Goal: Task Accomplishment & Management: Manage account settings

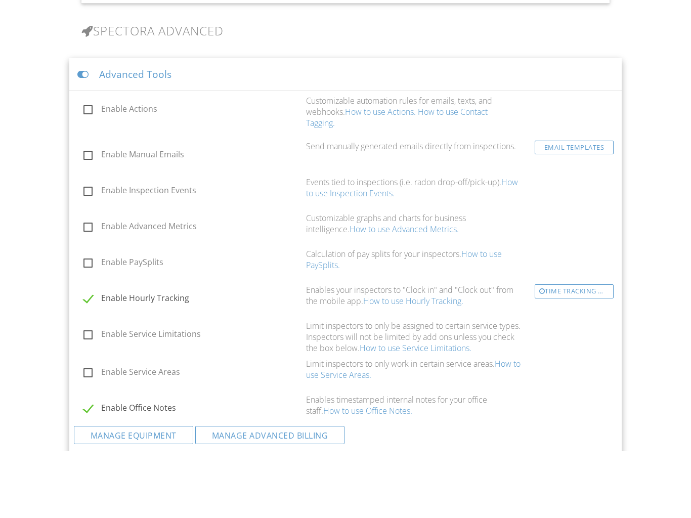
scroll to position [855, 0]
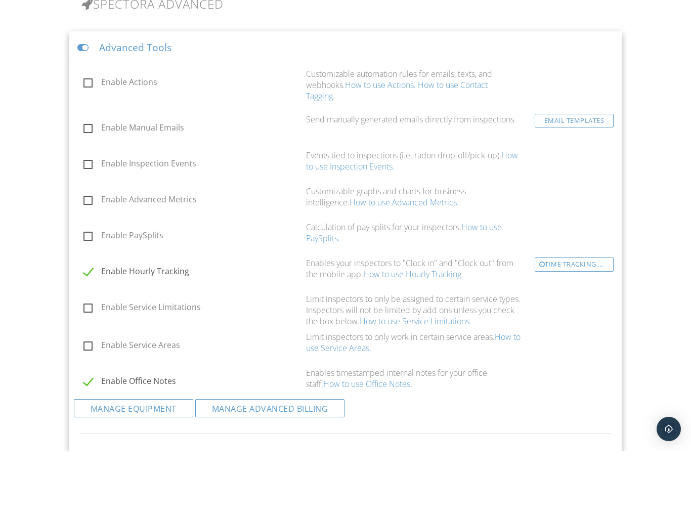
click at [85, 144] on label "Enable Actions" at bounding box center [191, 150] width 217 height 13
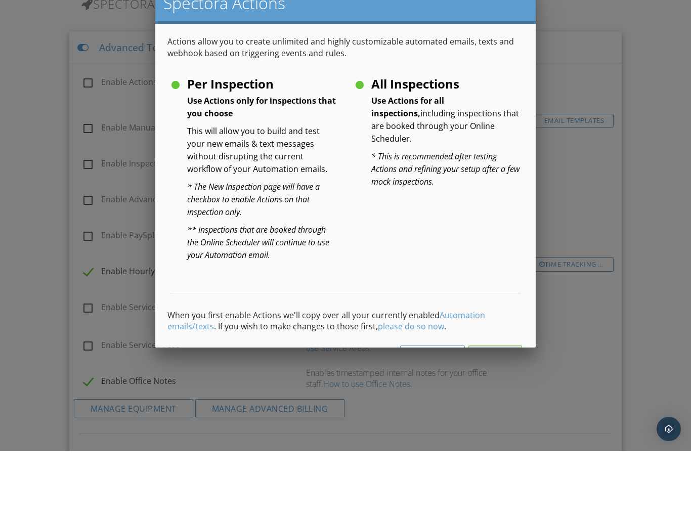
click at [359, 146] on label "All Inspections Use Actions for all inspections, including inspections that are…" at bounding box center [438, 152] width 168 height 13
radio input "true"
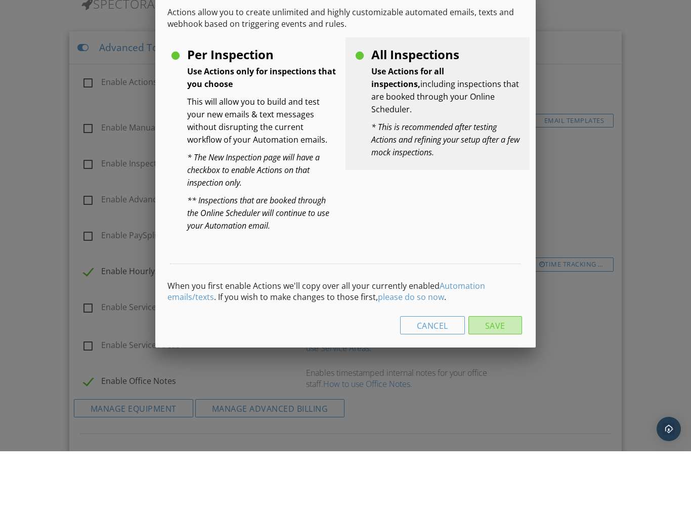
scroll to position [29, 0]
click at [499, 384] on button "Save" at bounding box center [496, 393] width 54 height 18
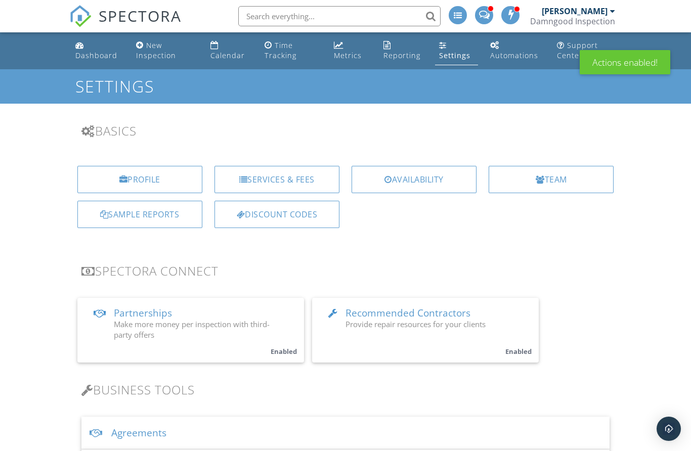
click at [88, 49] on link "Dashboard" at bounding box center [97, 50] width 53 height 29
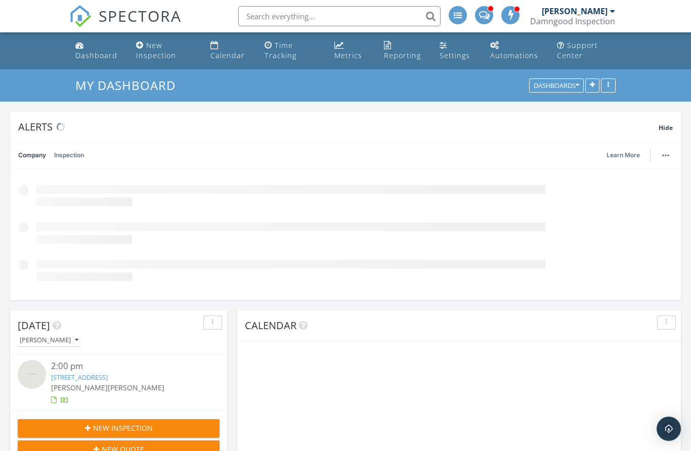
scroll to position [243, 217]
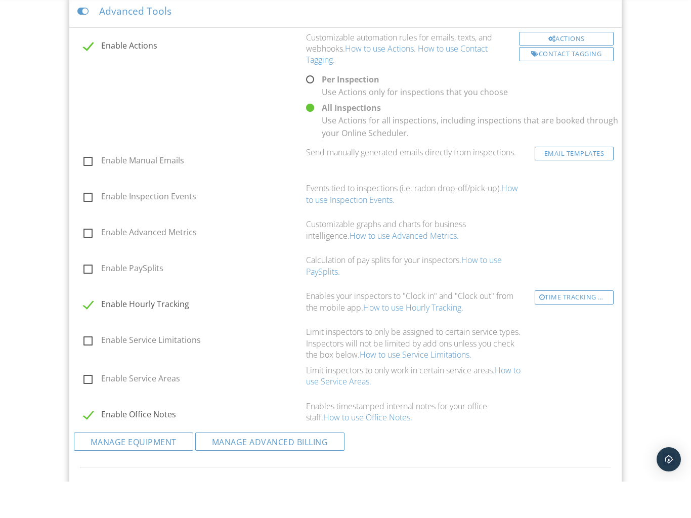
click at [90, 198] on label "Enable Manual Emails" at bounding box center [191, 198] width 217 height 13
click at [84, 198] on input "Enable Manual Emails" at bounding box center [80, 198] width 7 height 7
checkbox input "true"
click at [86, 231] on label "Enable Inspection Events" at bounding box center [191, 234] width 217 height 13
click at [84, 231] on input "Enable Inspection Events" at bounding box center [80, 234] width 7 height 7
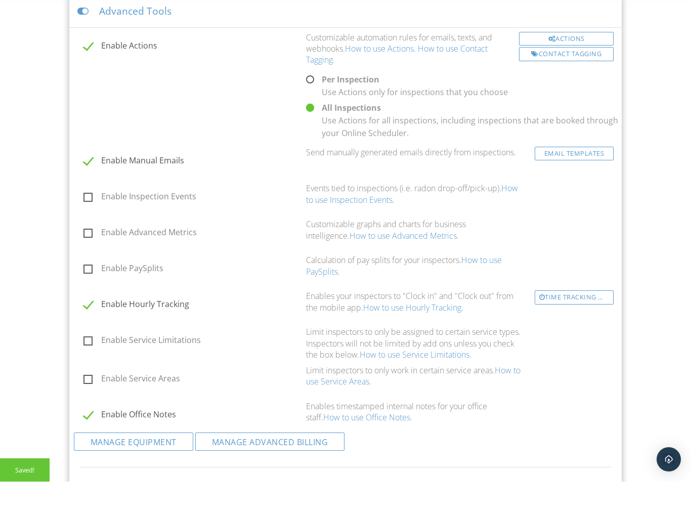
checkbox input "true"
click at [87, 268] on label "Enable Advanced Metrics" at bounding box center [191, 270] width 217 height 13
click at [84, 268] on input "Enable Advanced Metrics" at bounding box center [80, 270] width 7 height 7
checkbox input "true"
click at [88, 305] on label "Enable PaySplits" at bounding box center [191, 306] width 217 height 13
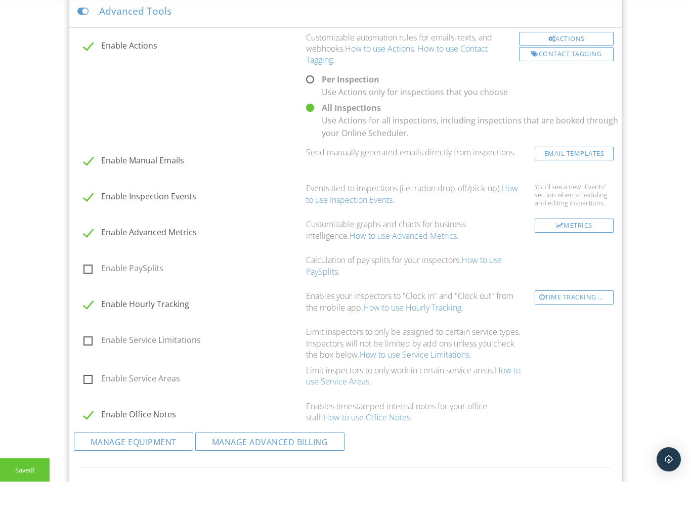
click at [84, 305] on input "Enable PaySplits" at bounding box center [80, 306] width 7 height 7
checkbox input "true"
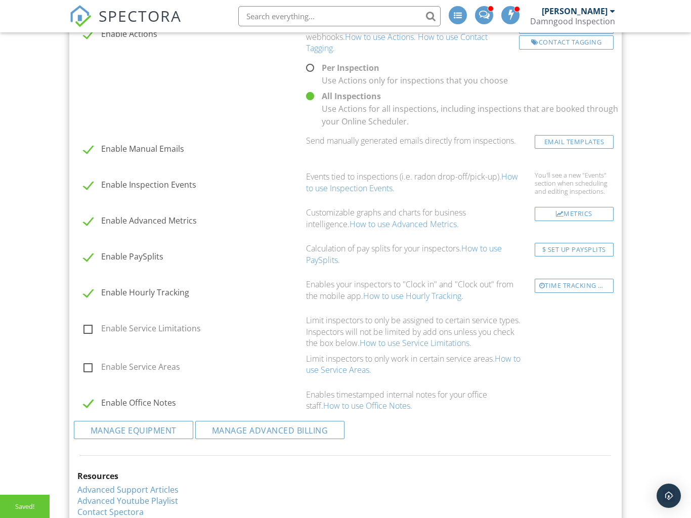
scroll to position [973, 0]
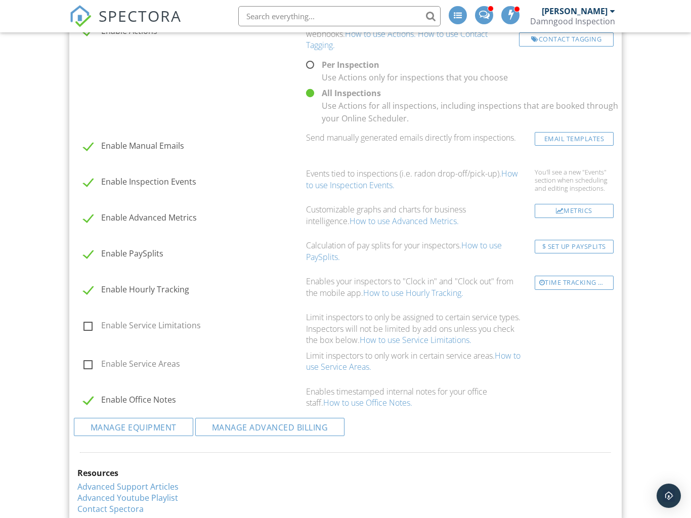
click at [89, 321] on label "Enable Service Limitations" at bounding box center [191, 327] width 217 height 13
click at [84, 324] on input "Enable Service Limitations" at bounding box center [80, 327] width 7 height 7
checkbox input "true"
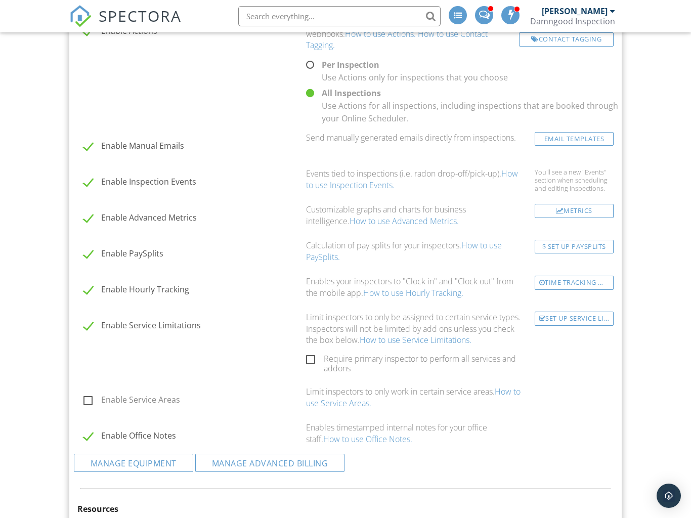
click at [89, 397] on label "Enable Service Areas" at bounding box center [191, 401] width 217 height 13
click at [84, 398] on input "Enable Service Areas" at bounding box center [80, 401] width 7 height 7
checkbox input "true"
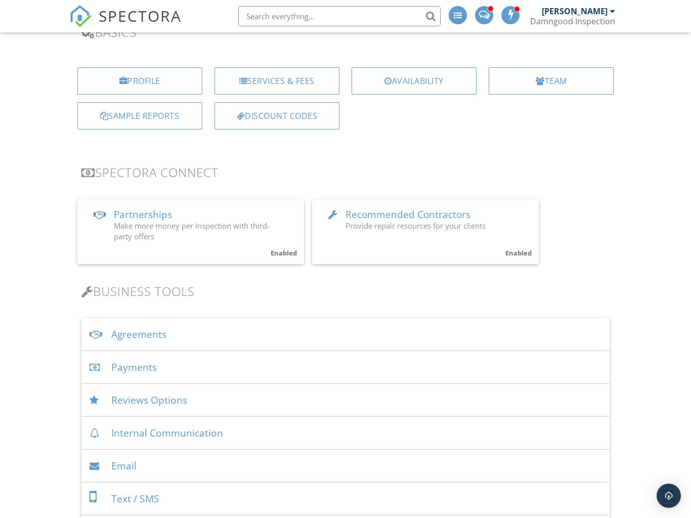
scroll to position [0, 0]
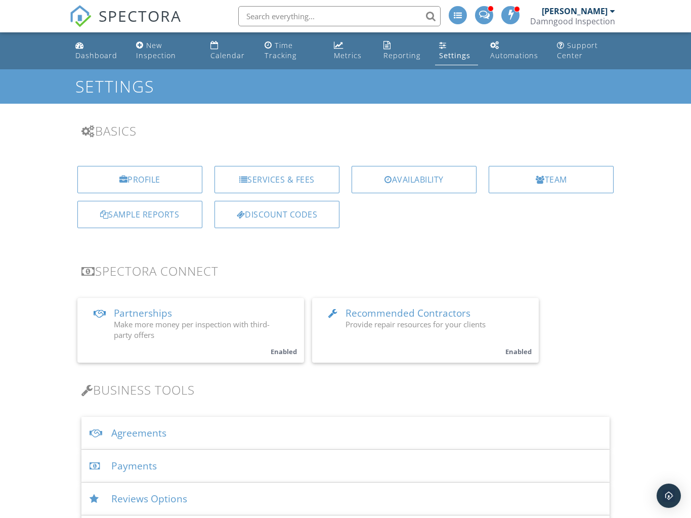
click at [239, 60] on div "Calendar" at bounding box center [228, 56] width 34 height 10
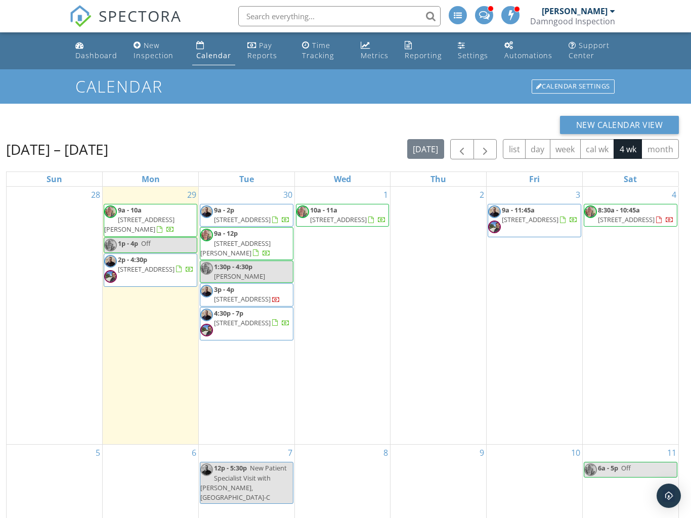
click at [135, 216] on span "2610 Neaton Ct, Wellington 33414" at bounding box center [139, 224] width 70 height 19
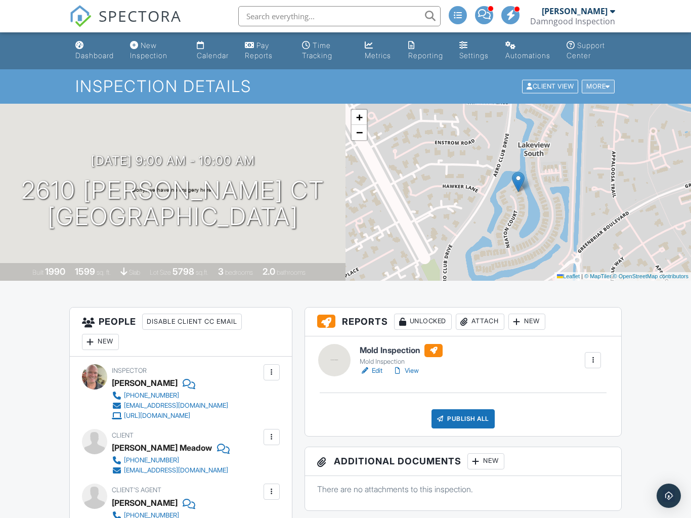
click at [598, 90] on div "More" at bounding box center [598, 87] width 33 height 14
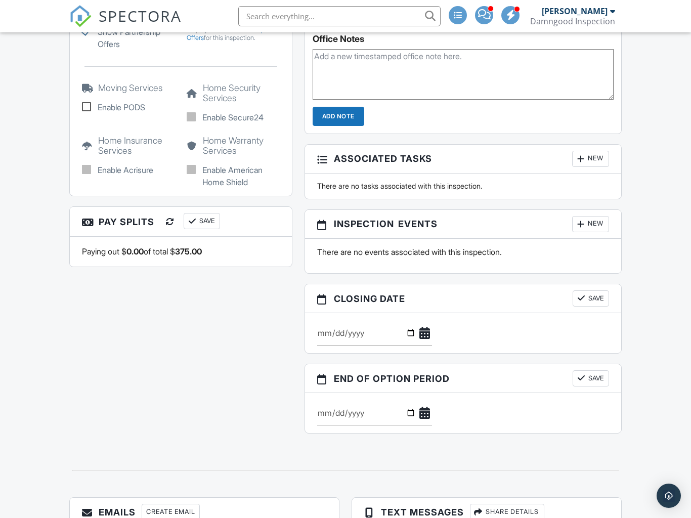
scroll to position [824, 0]
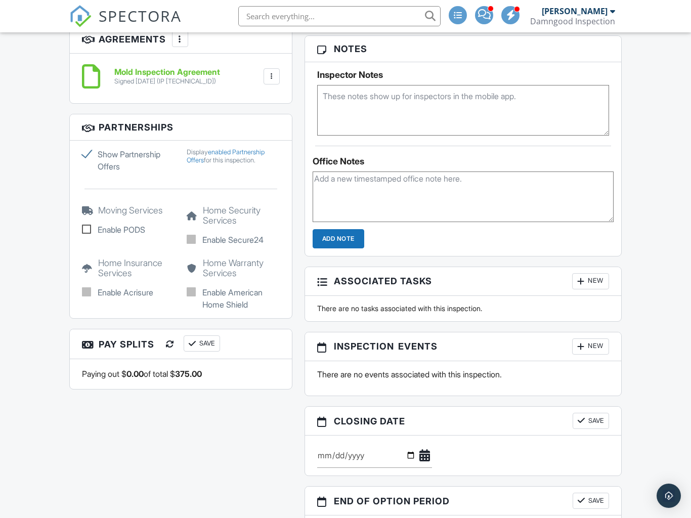
click at [169, 339] on div at bounding box center [170, 344] width 10 height 10
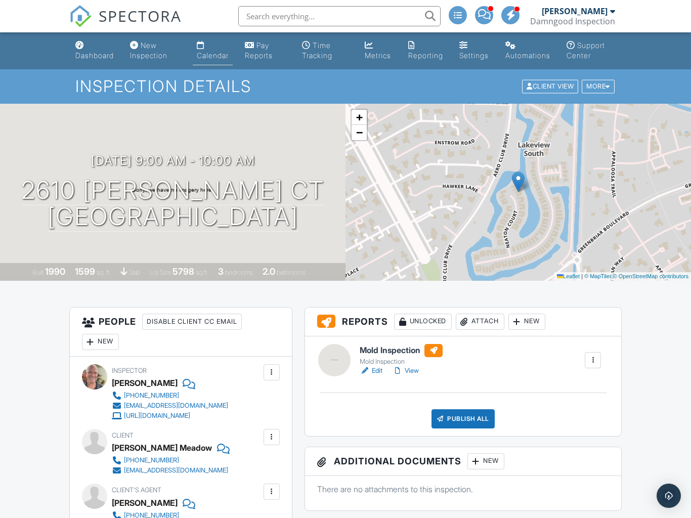
click at [217, 59] on div "Calendar" at bounding box center [213, 55] width 32 height 9
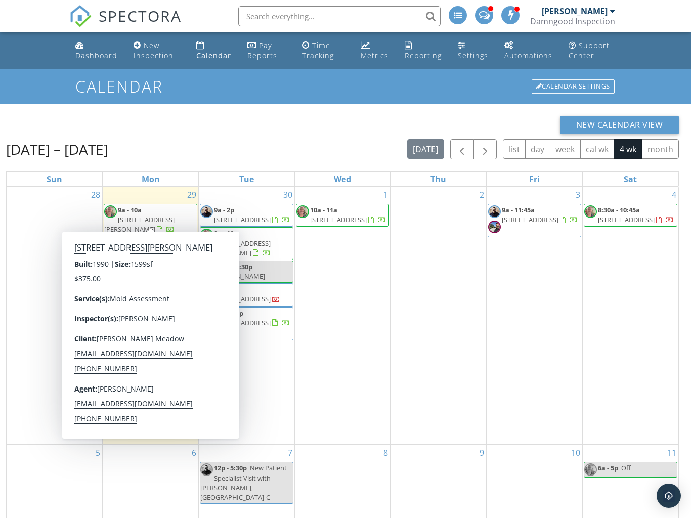
click at [175, 225] on span at bounding box center [166, 229] width 18 height 9
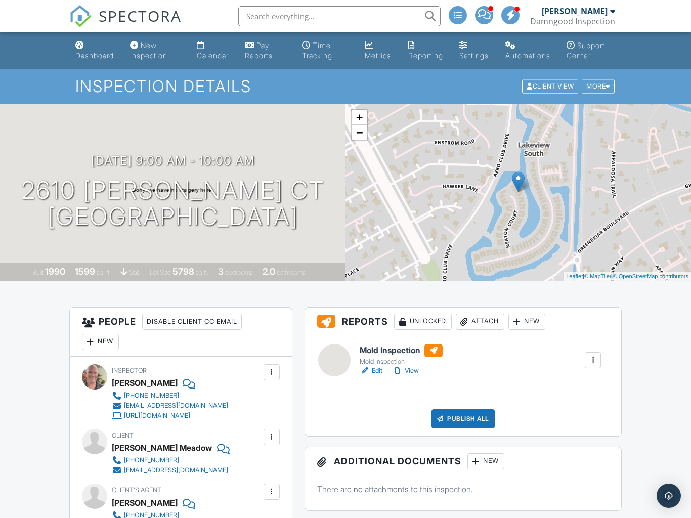
click at [479, 54] on div "Settings" at bounding box center [473, 55] width 29 height 9
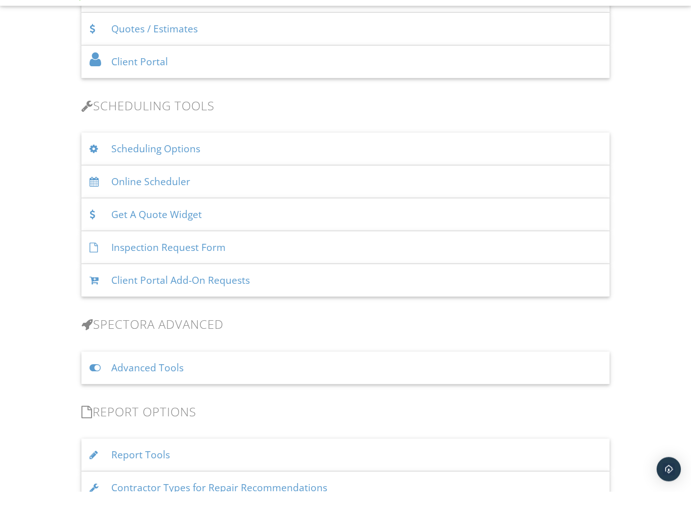
scroll to position [576, 0]
click at [256, 378] on div "Advanced Tools" at bounding box center [345, 394] width 529 height 33
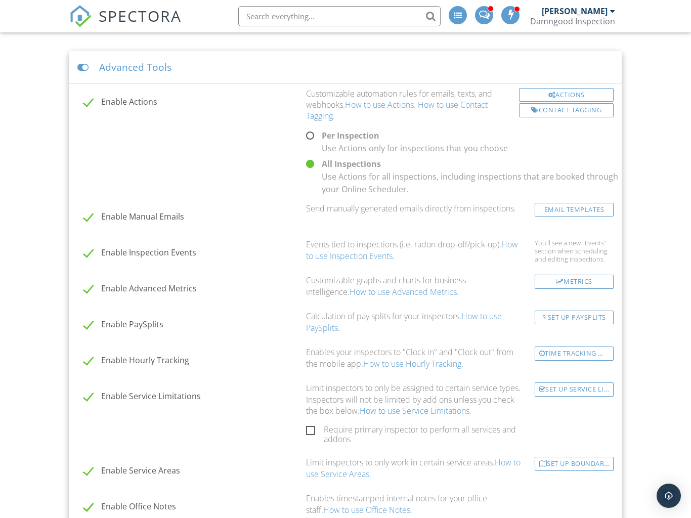
scroll to position [918, 0]
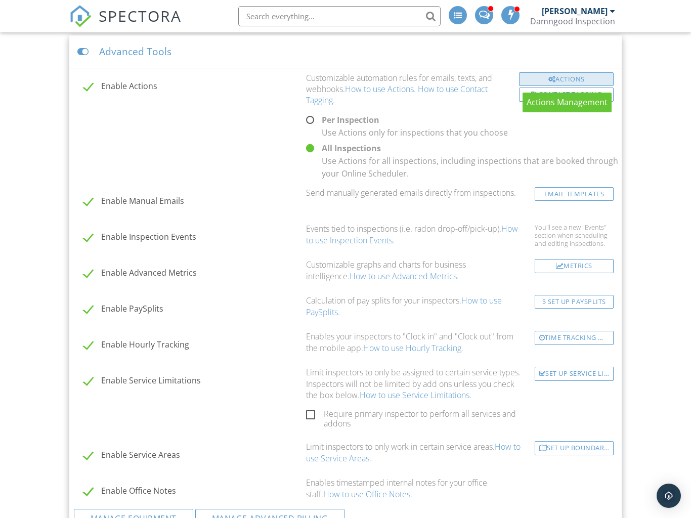
click at [582, 81] on div "Actions" at bounding box center [566, 79] width 95 height 14
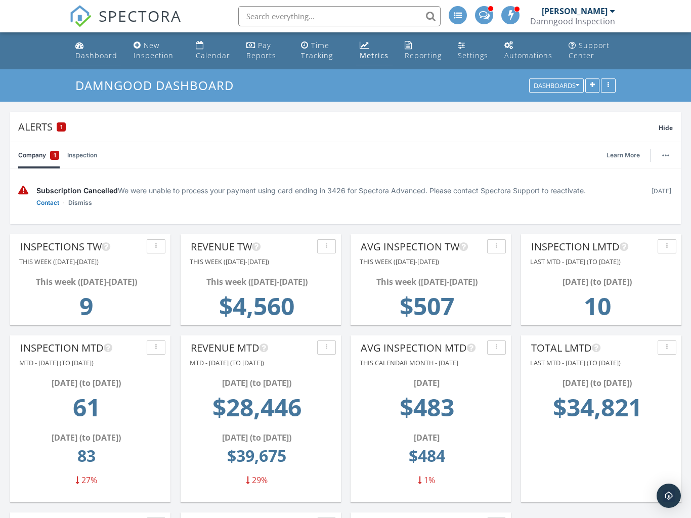
click at [105, 51] on div "Dashboard" at bounding box center [96, 56] width 42 height 10
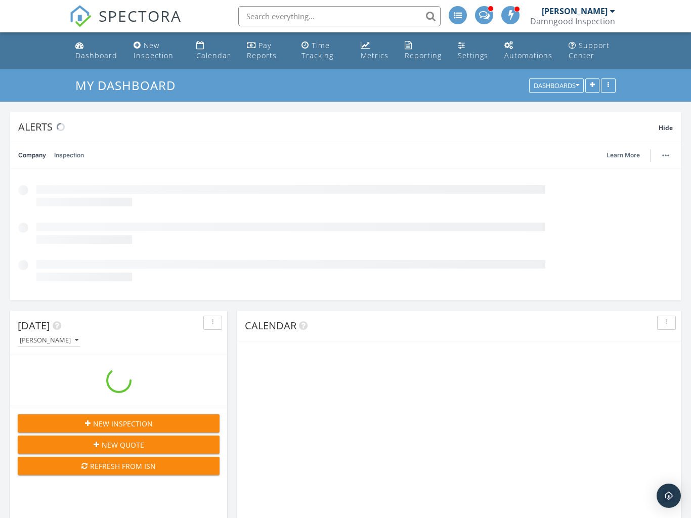
scroll to position [243, 217]
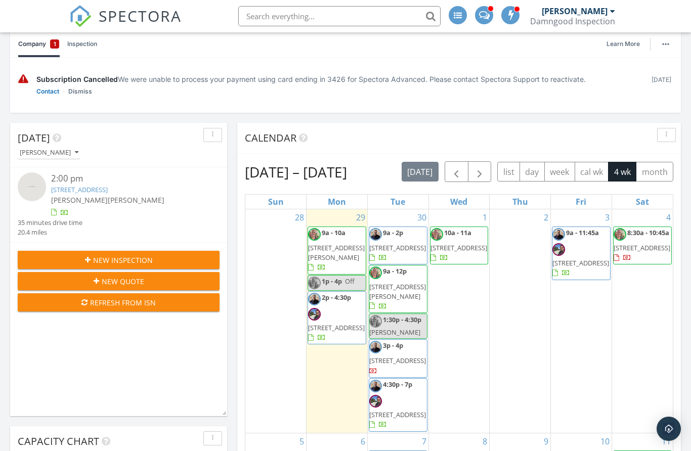
scroll to position [123, 0]
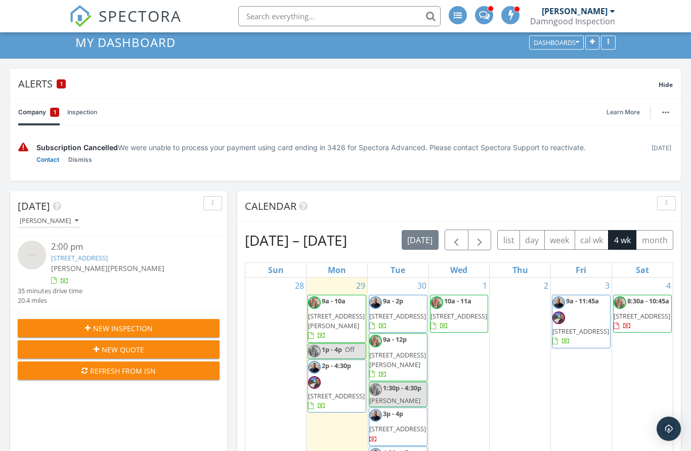
scroll to position [1, 0]
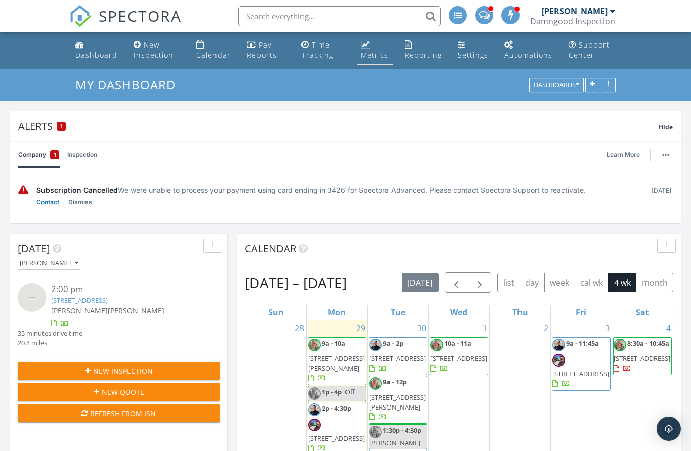
click at [368, 57] on div "Metrics" at bounding box center [375, 55] width 28 height 10
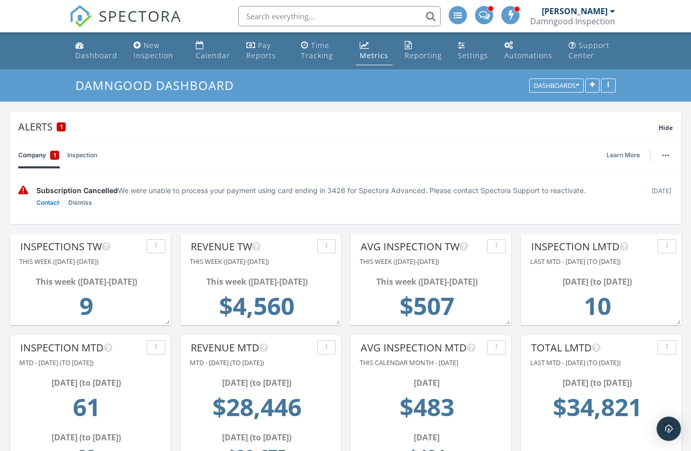
scroll to position [218, 671]
click at [120, 18] on span "SPECTORA" at bounding box center [140, 15] width 83 height 21
